Goal: Task Accomplishment & Management: Complete application form

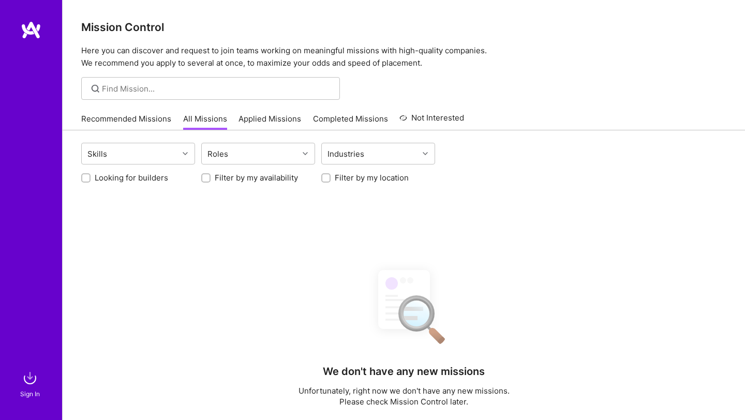
scroll to position [189, 0]
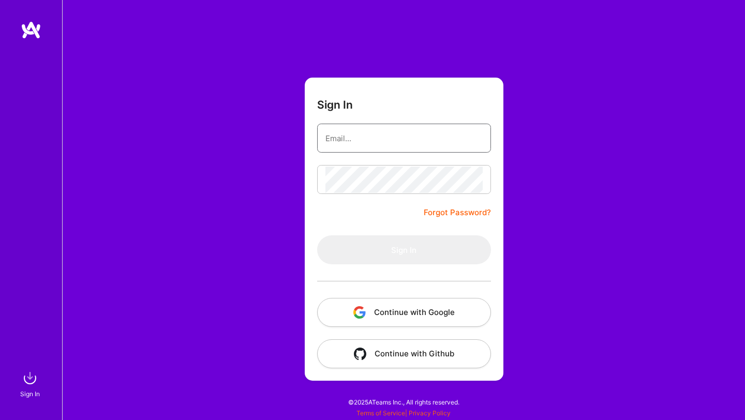
click at [358, 134] on input "email" at bounding box center [403, 138] width 157 height 26
type input "[EMAIL_ADDRESS][DOMAIN_NAME]"
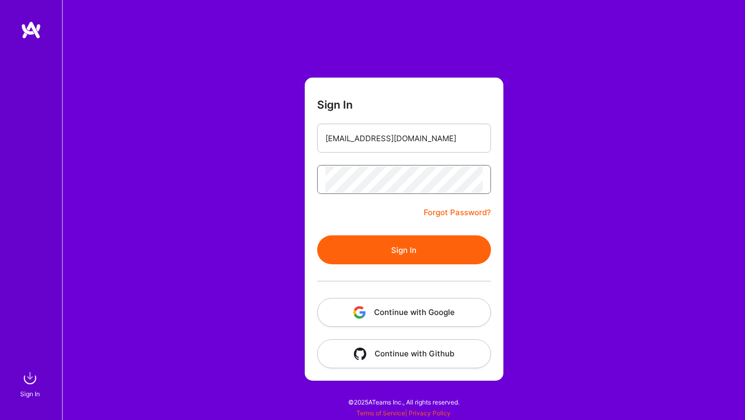
click at [317, 235] on button "Sign In" at bounding box center [404, 249] width 174 height 29
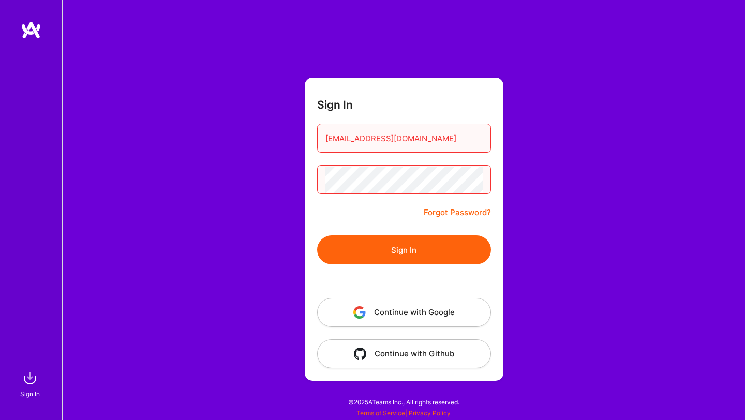
click at [317, 235] on button "Sign In" at bounding box center [404, 249] width 174 height 29
click at [269, 170] on div "Sign In malithrana@gmail.com Forgot Password? Sign In Continue with Google Cont…" at bounding box center [403, 210] width 683 height 420
click at [317, 235] on button "Sign In" at bounding box center [404, 249] width 174 height 29
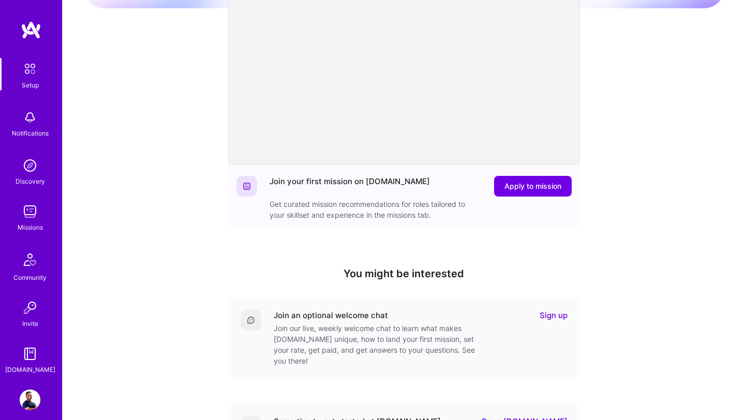
scroll to position [250, 0]
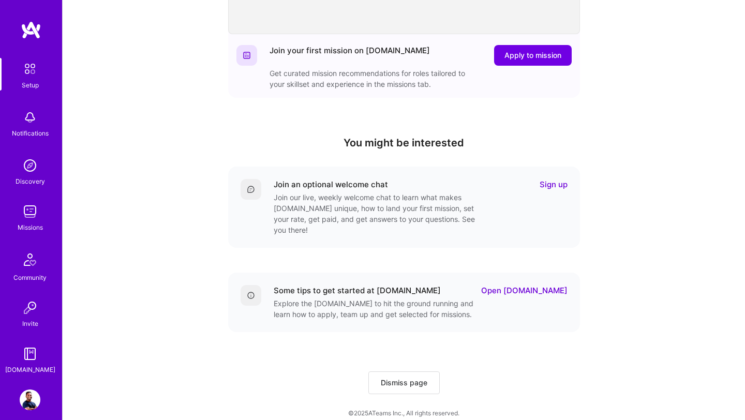
click at [554, 189] on link "Sign up" at bounding box center [554, 184] width 28 height 11
click at [527, 285] on link "Open A.Guide" at bounding box center [524, 290] width 86 height 11
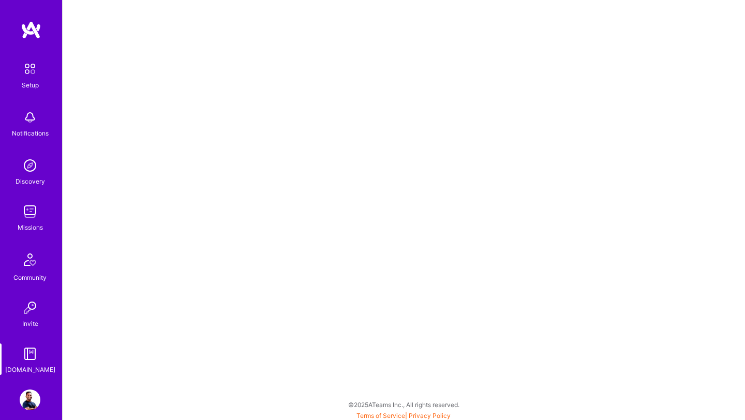
scroll to position [3, 0]
click at [27, 77] on img at bounding box center [30, 69] width 22 height 22
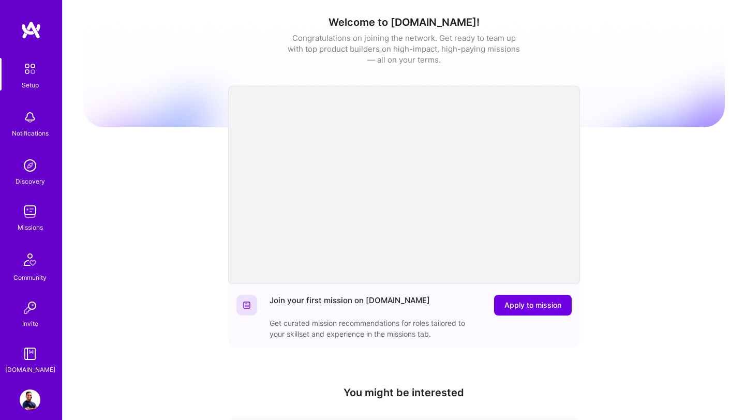
click at [35, 217] on img at bounding box center [30, 211] width 21 height 21
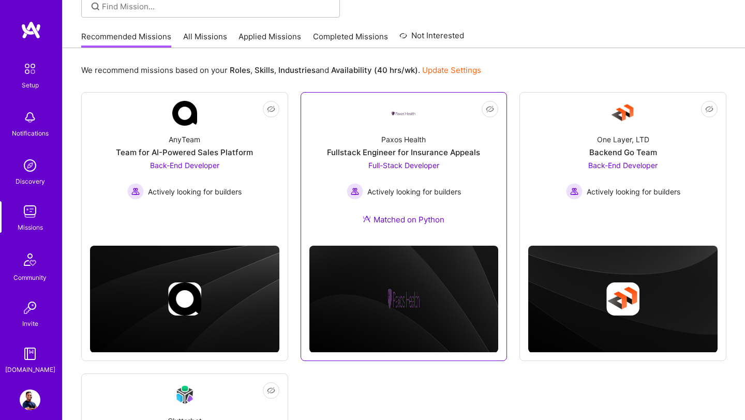
scroll to position [69, 0]
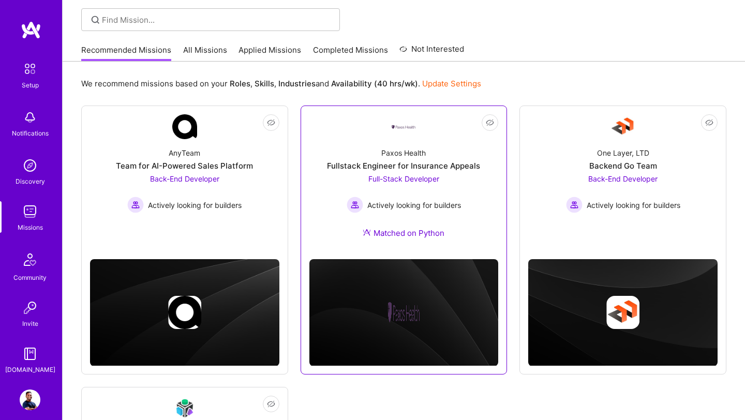
click at [397, 147] on div "Paxos Health Fullstack Engineer for Insurance Appeals Full-Stack Developer Acti…" at bounding box center [403, 195] width 189 height 112
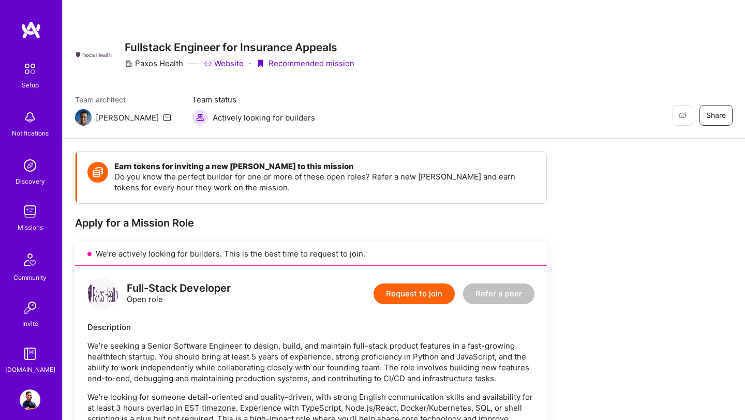
click at [101, 121] on div "Luis" at bounding box center [127, 117] width 63 height 11
copy div "Luis"
click at [23, 177] on div "Discovery" at bounding box center [30, 181] width 29 height 11
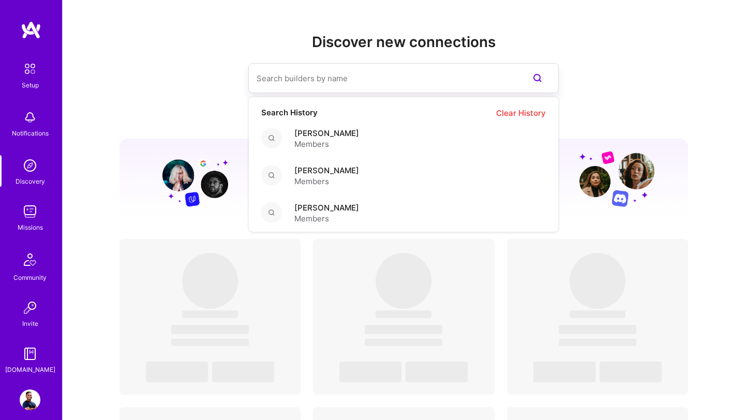
click at [318, 88] on input at bounding box center [383, 78] width 253 height 26
paste input "Luis"
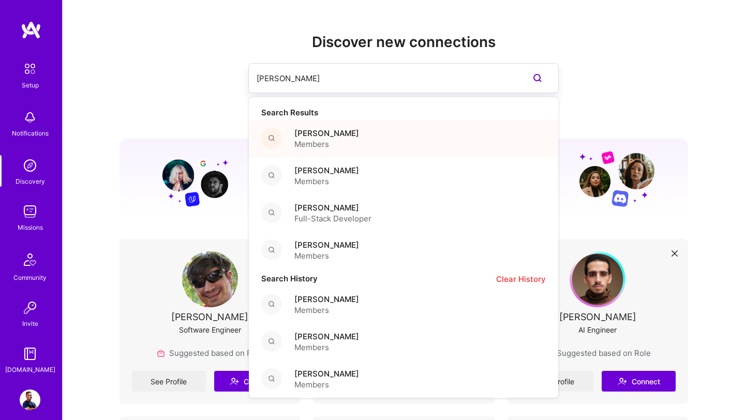
type input "Luis"
click at [323, 147] on span "Members" at bounding box center [326, 144] width 65 height 11
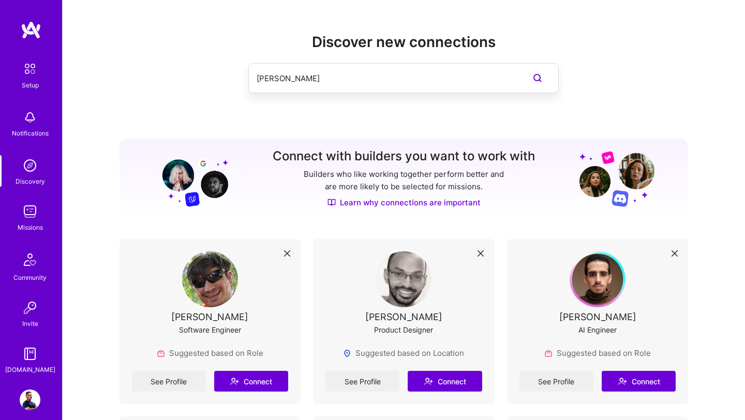
click at [298, 82] on input "Luis" at bounding box center [383, 78] width 253 height 26
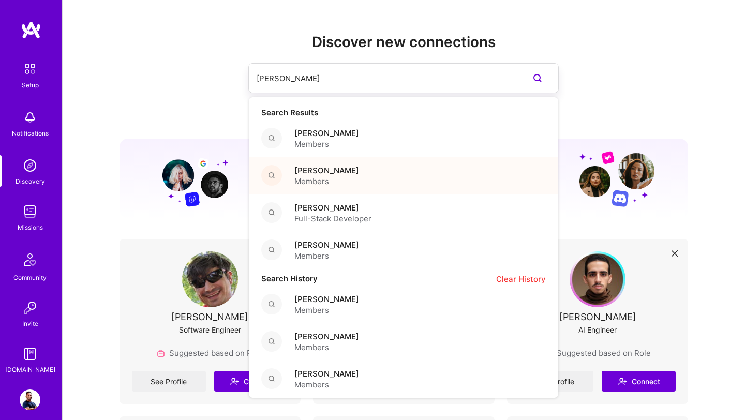
click at [292, 186] on div "Luis Cal Members" at bounding box center [403, 175] width 309 height 37
click at [314, 82] on input "Luis" at bounding box center [383, 78] width 253 height 26
click at [313, 218] on span "Full-Stack Developer" at bounding box center [332, 218] width 77 height 11
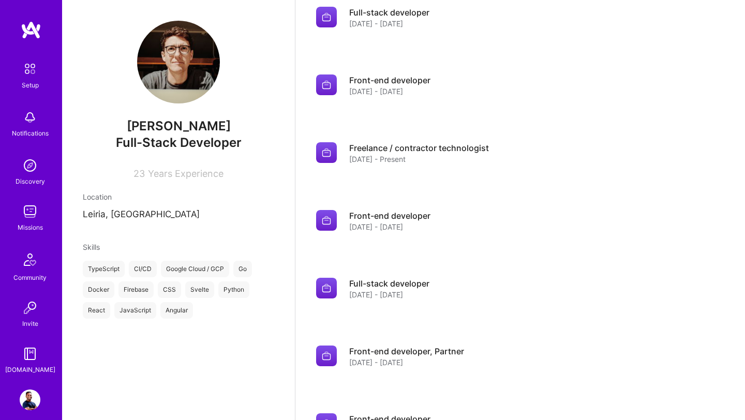
scroll to position [228, 0]
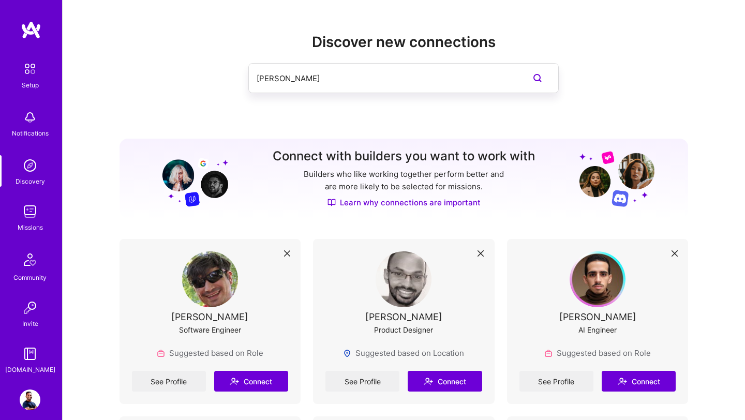
click at [320, 78] on input "Luis" at bounding box center [383, 78] width 253 height 26
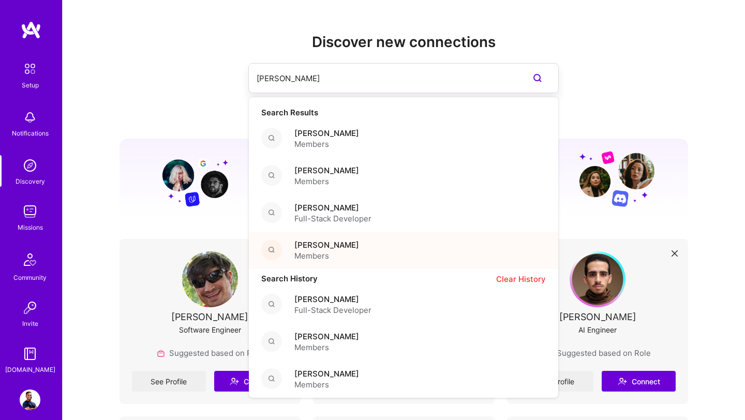
click at [314, 257] on span "Members" at bounding box center [326, 255] width 65 height 11
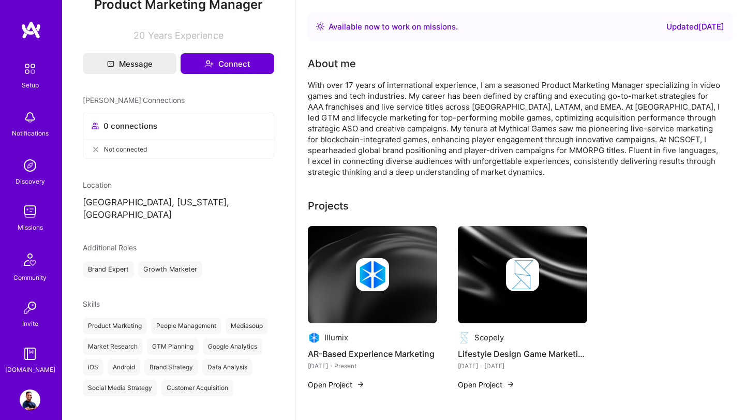
scroll to position [143, 0]
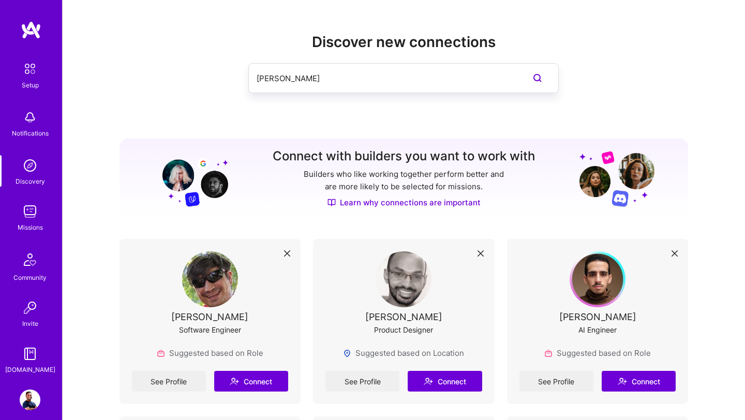
click at [305, 80] on input "Luis" at bounding box center [383, 78] width 253 height 26
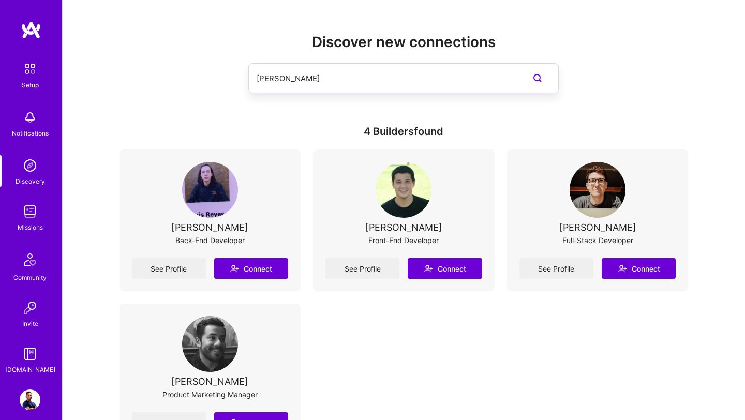
click at [22, 210] on img at bounding box center [30, 211] width 21 height 21
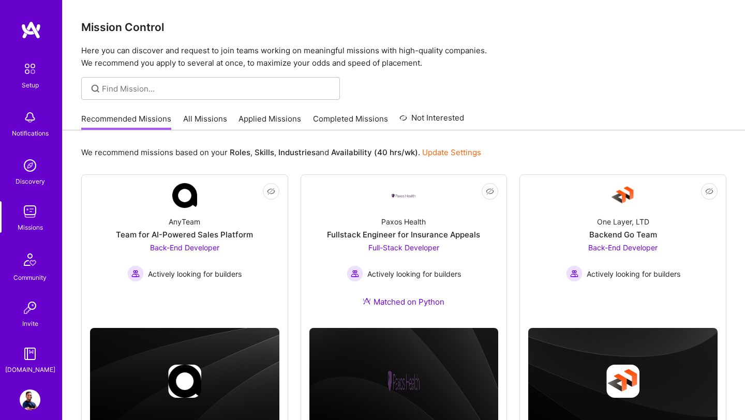
click at [206, 120] on link "All Missions" at bounding box center [205, 121] width 44 height 17
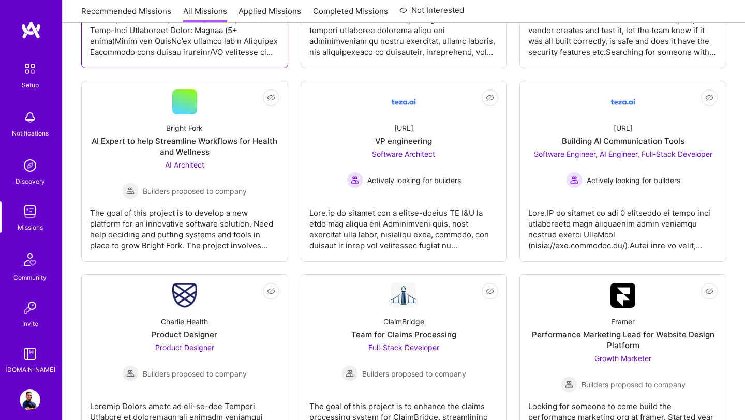
scroll to position [1241, 0]
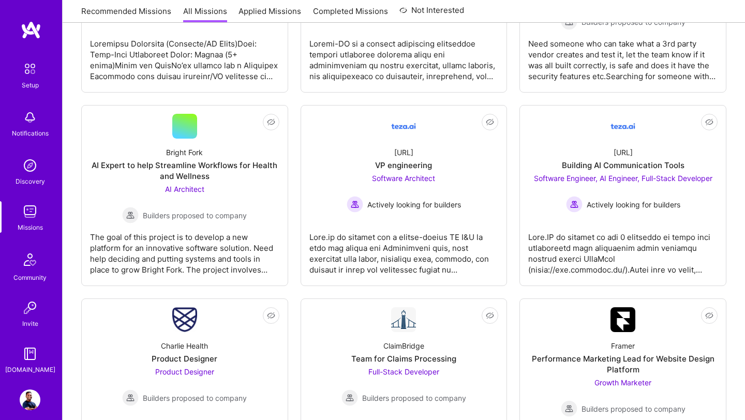
click at [256, 7] on link "Applied Missions" at bounding box center [270, 14] width 63 height 17
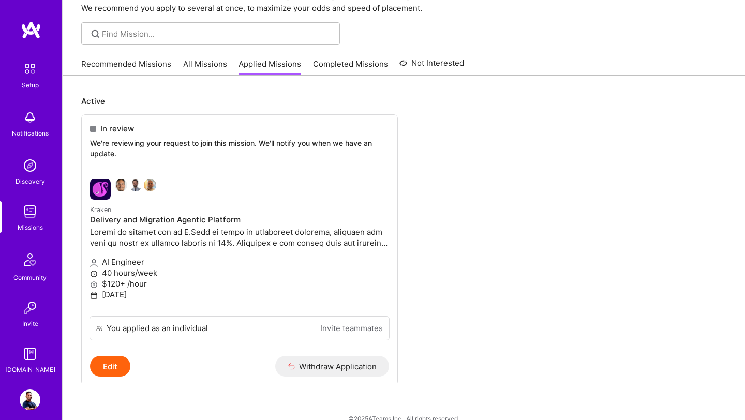
scroll to position [57, 0]
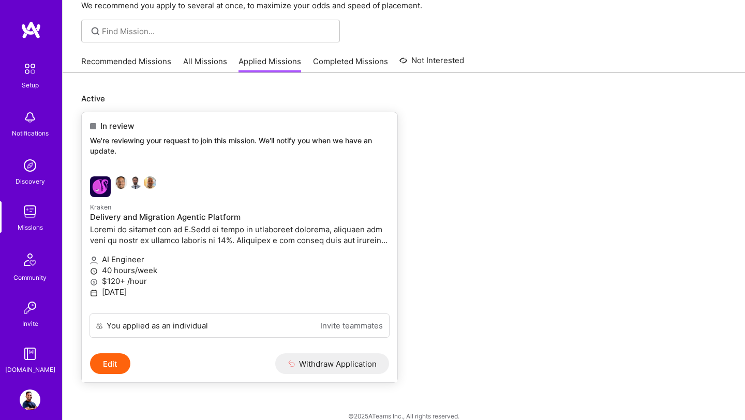
click at [114, 126] on span "In review" at bounding box center [117, 126] width 34 height 11
click at [110, 149] on p "We're reviewing your request to join this mission. We'll notify you when we hav…" at bounding box center [239, 146] width 299 height 20
click at [110, 131] on div "In review We're reviewing your request to join this mission. We'll notify you w…" at bounding box center [240, 140] width 316 height 56
click at [110, 123] on span "In review" at bounding box center [117, 126] width 34 height 11
click at [105, 198] on link "Kraken Delivery and Migration Agentic Platform AI Engineer 40 hours/week $120+ …" at bounding box center [240, 240] width 316 height 145
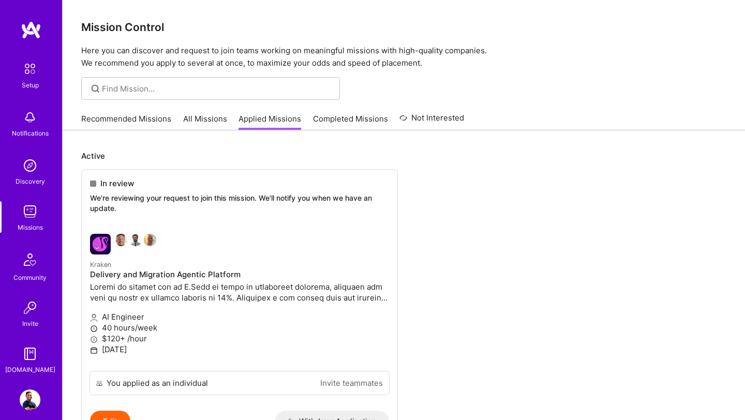
scroll to position [57, 0]
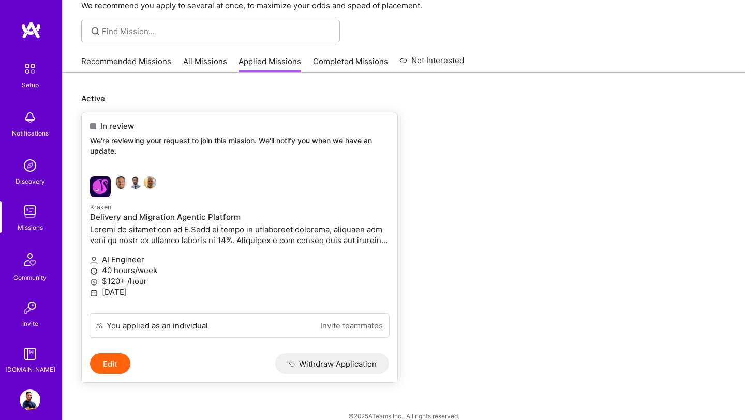
click at [149, 170] on link "Kraken Delivery and Migration Agentic Platform AI Engineer 40 hours/week $120+ …" at bounding box center [240, 240] width 316 height 145
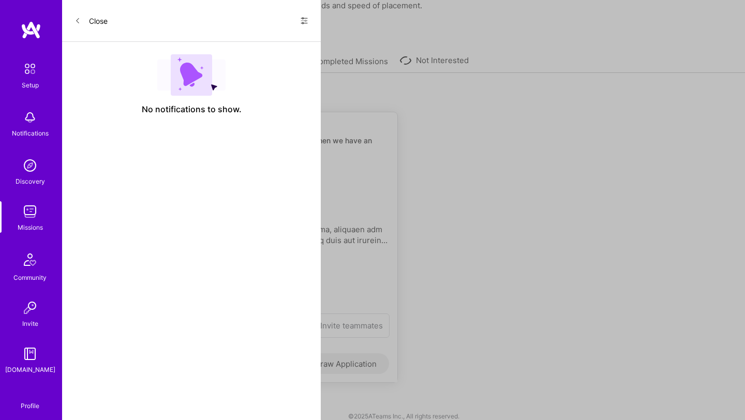
select select "US"
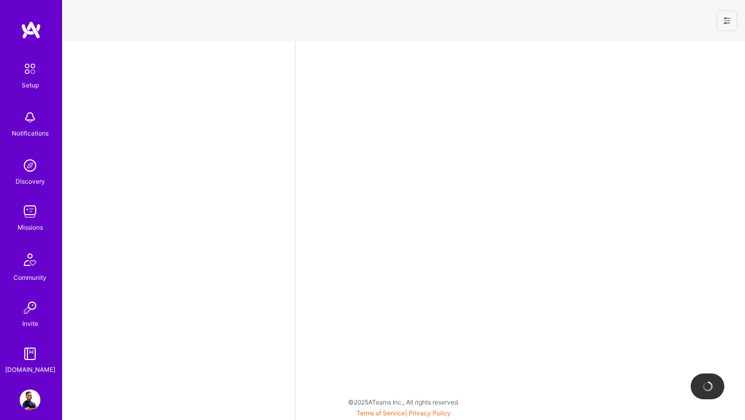
select select "US"
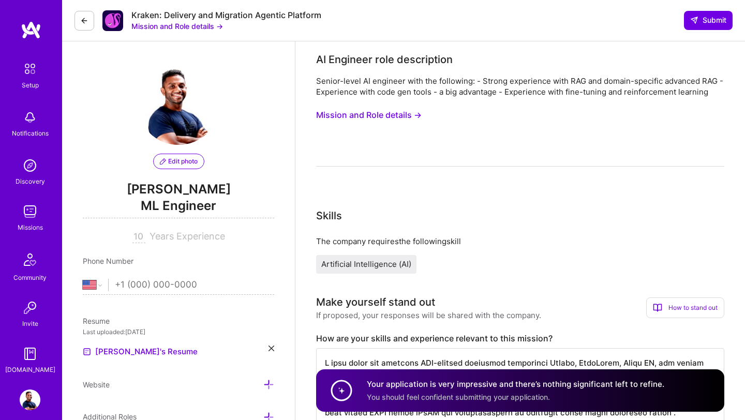
click at [397, 115] on button "Mission and Role details →" at bounding box center [369, 115] width 106 height 19
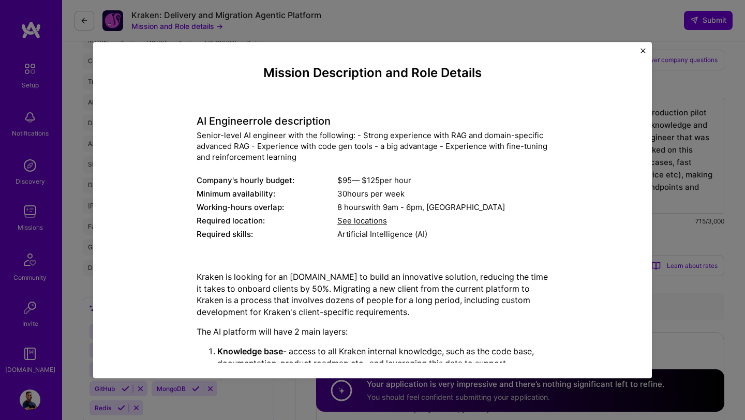
scroll to position [9, 0]
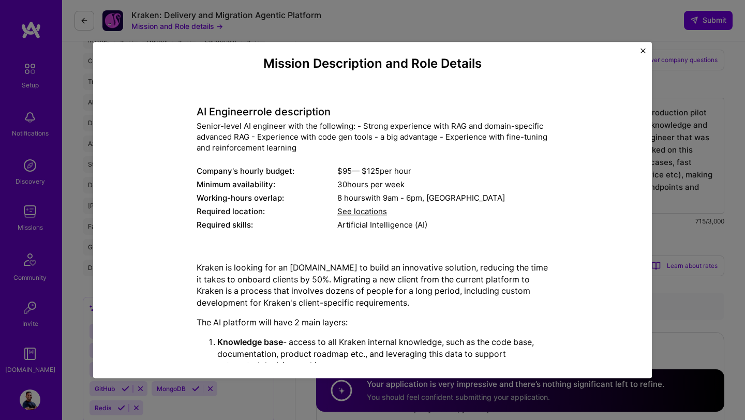
click at [643, 51] on img "Close" at bounding box center [643, 50] width 5 height 5
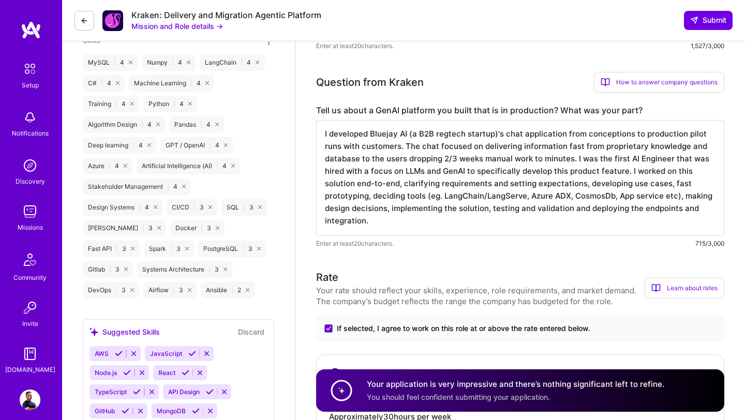
scroll to position [578, 0]
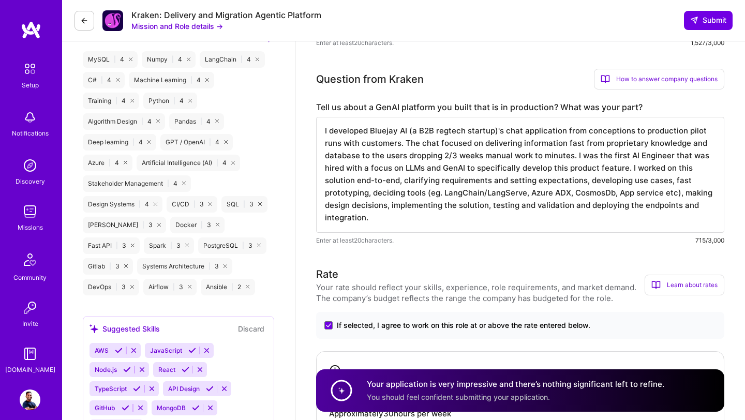
click at [347, 193] on textarea "I developed Bluejay AI (a B2B regtech startup)'s chat application from concepti…" at bounding box center [520, 175] width 408 height 116
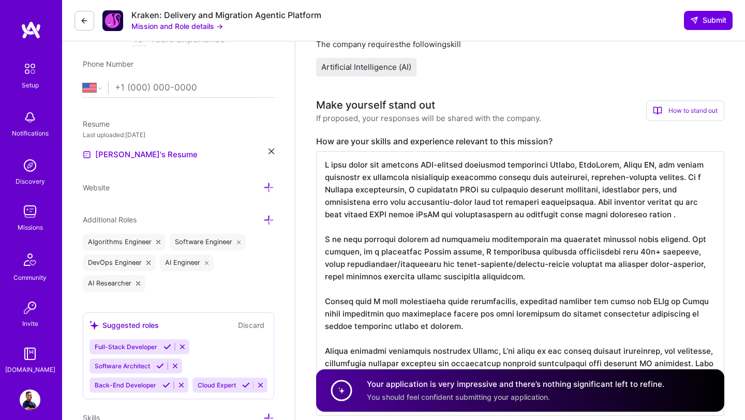
scroll to position [0, 0]
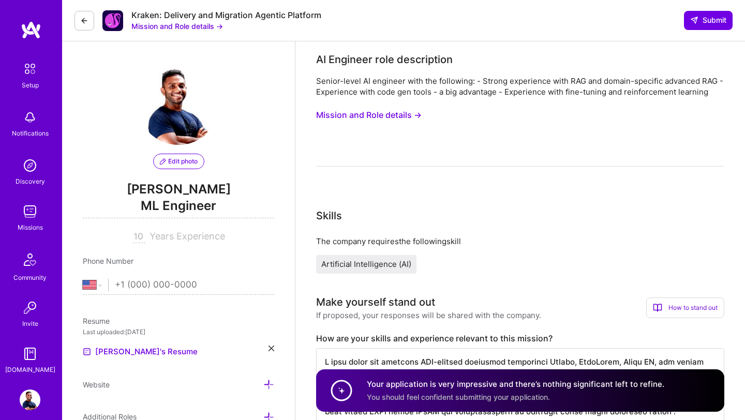
click at [173, 115] on img at bounding box center [178, 103] width 83 height 83
click at [35, 27] on img at bounding box center [31, 30] width 21 height 19
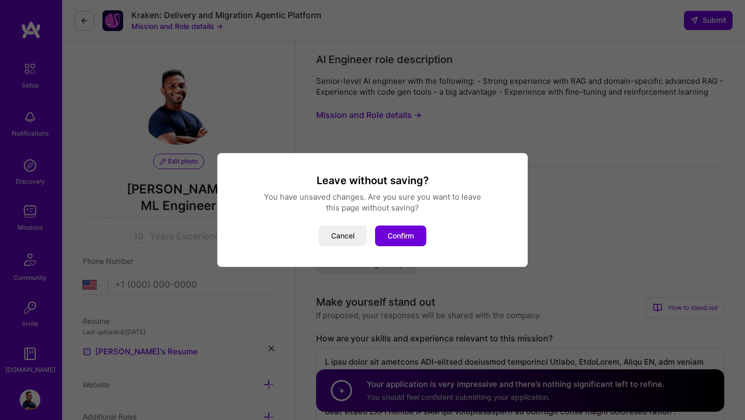
click at [286, 149] on div "Leave without saving? You have unsaved changes. Are you sure you want to leave …" at bounding box center [372, 210] width 745 height 420
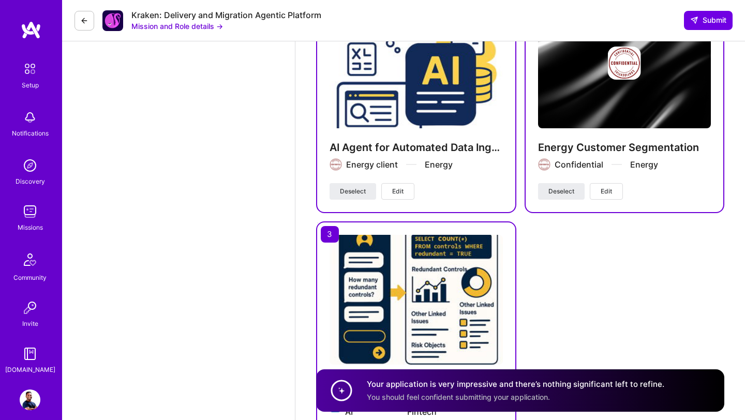
scroll to position [2666, 0]
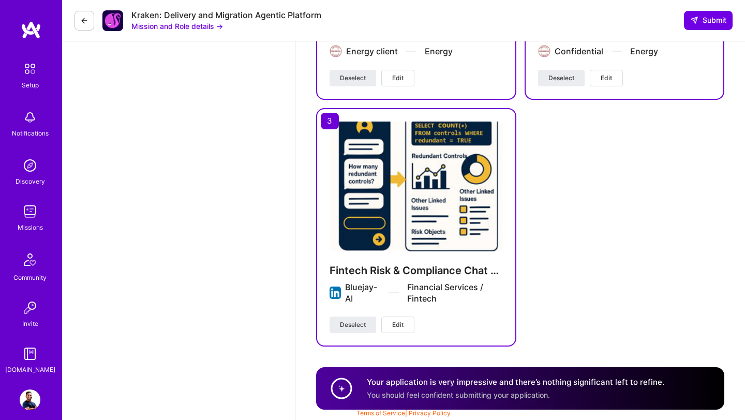
click at [377, 389] on div "Your application is very impressive and there’s nothing significant left to ref…" at bounding box center [516, 389] width 298 height 24
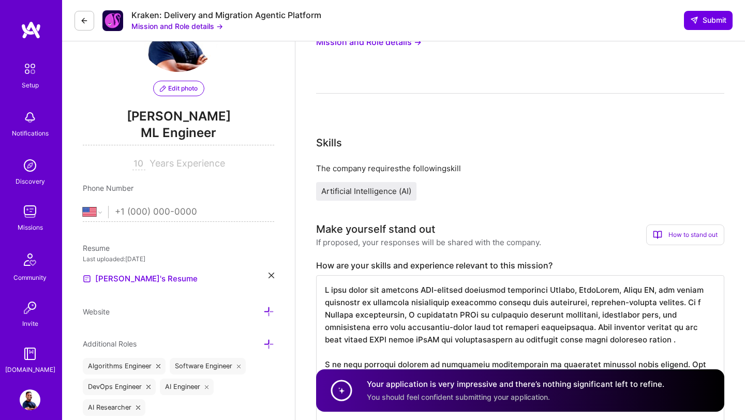
scroll to position [0, 0]
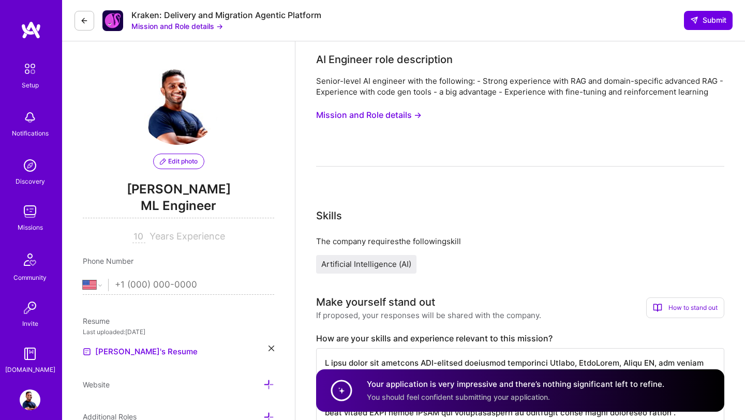
click at [142, 236] on input "10" at bounding box center [138, 237] width 13 height 12
click at [142, 235] on input "10" at bounding box center [138, 237] width 13 height 12
type input "8"
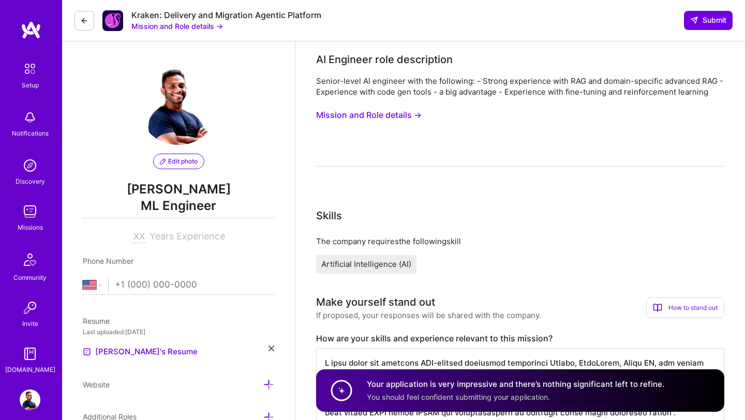
click at [256, 117] on div "Edit photo Malith Ranaweera ML Engineer Years Experience" at bounding box center [178, 152] width 191 height 181
click at [139, 236] on input at bounding box center [138, 237] width 13 height 12
type input "10"
click at [31, 28] on img at bounding box center [31, 30] width 21 height 19
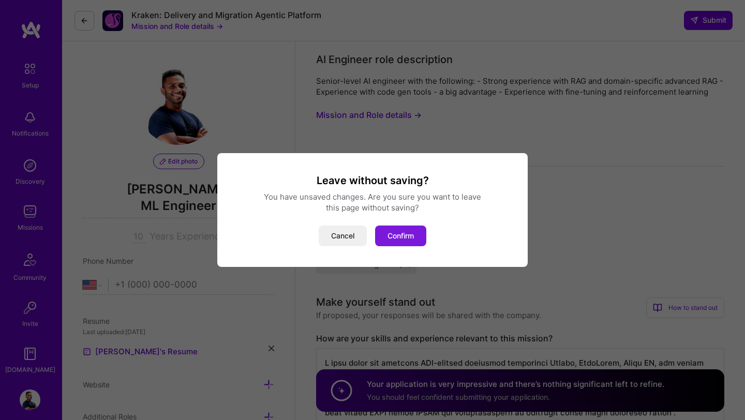
click at [399, 238] on button "Confirm" at bounding box center [400, 236] width 51 height 21
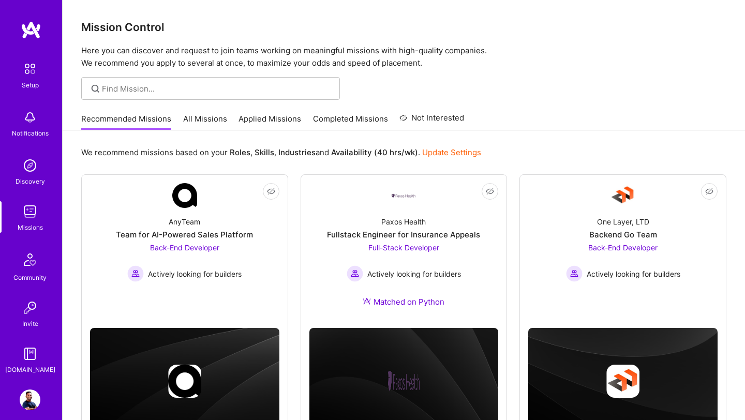
click at [208, 119] on link "All Missions" at bounding box center [205, 121] width 44 height 17
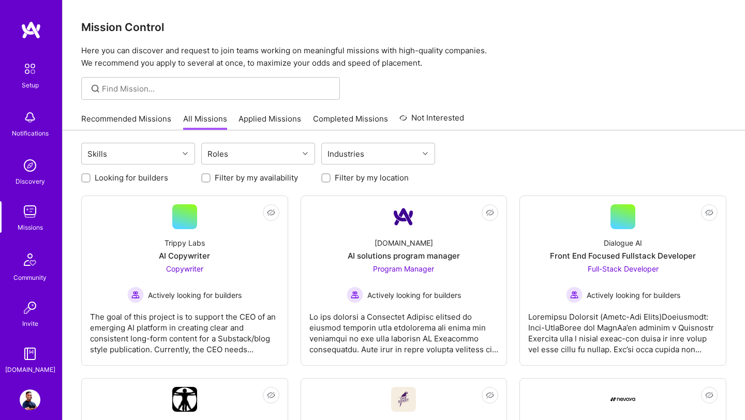
scroll to position [6, 0]
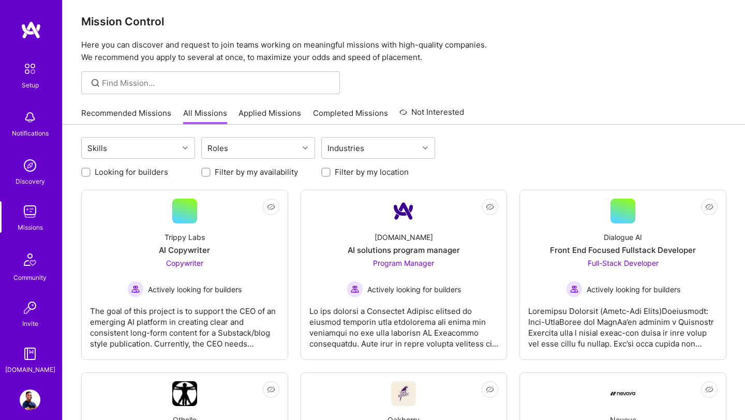
click at [85, 173] on input "Looking for builders" at bounding box center [86, 172] width 7 height 7
checkbox input "true"
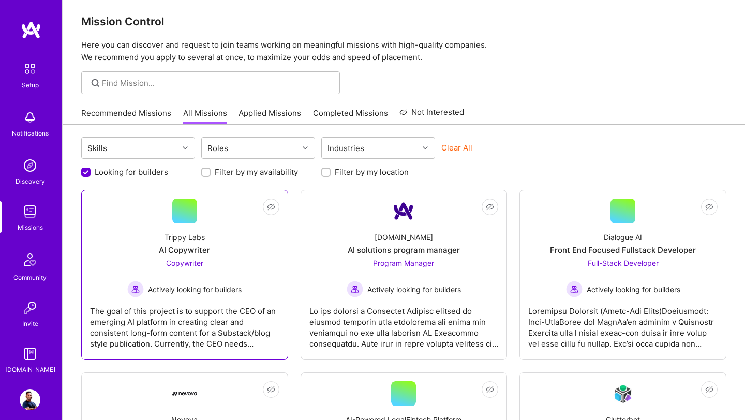
click at [179, 297] on div "Actively looking for builders" at bounding box center [184, 289] width 114 height 17
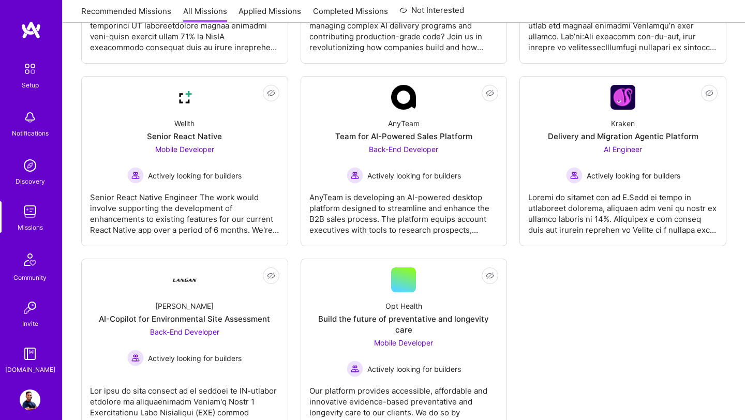
scroll to position [1271, 0]
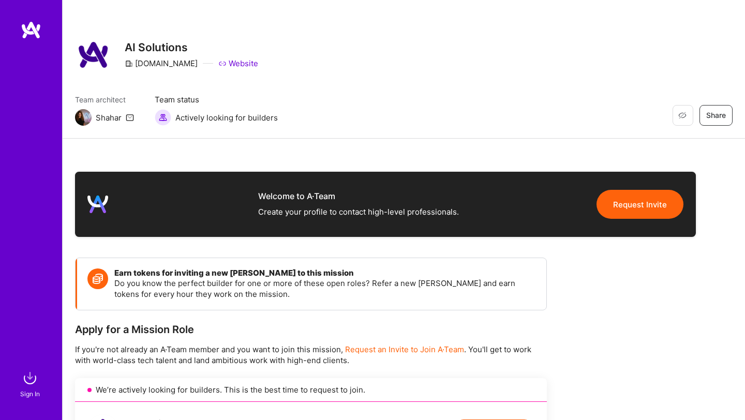
click at [25, 28] on img at bounding box center [31, 30] width 21 height 19
